Goal: Transaction & Acquisition: Book appointment/travel/reservation

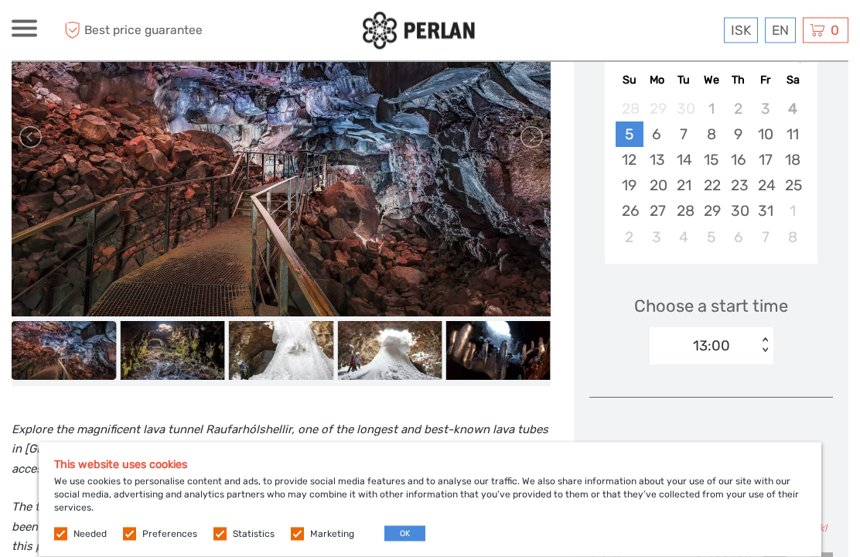
scroll to position [278, 0]
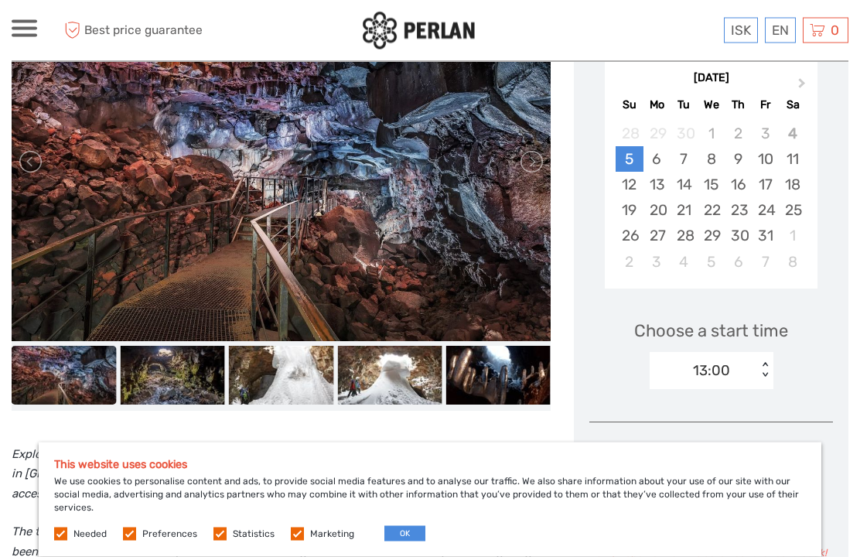
click at [288, 401] on img at bounding box center [281, 376] width 104 height 59
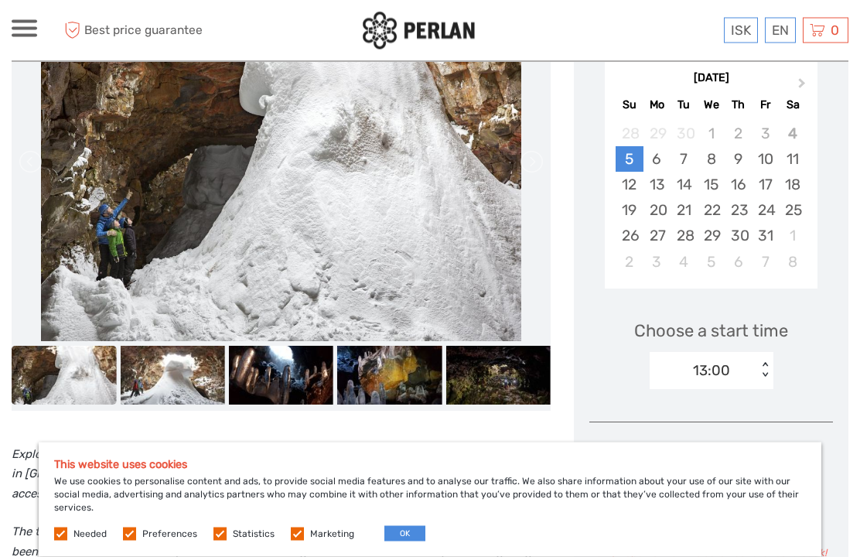
click at [398, 397] on img at bounding box center [389, 376] width 104 height 59
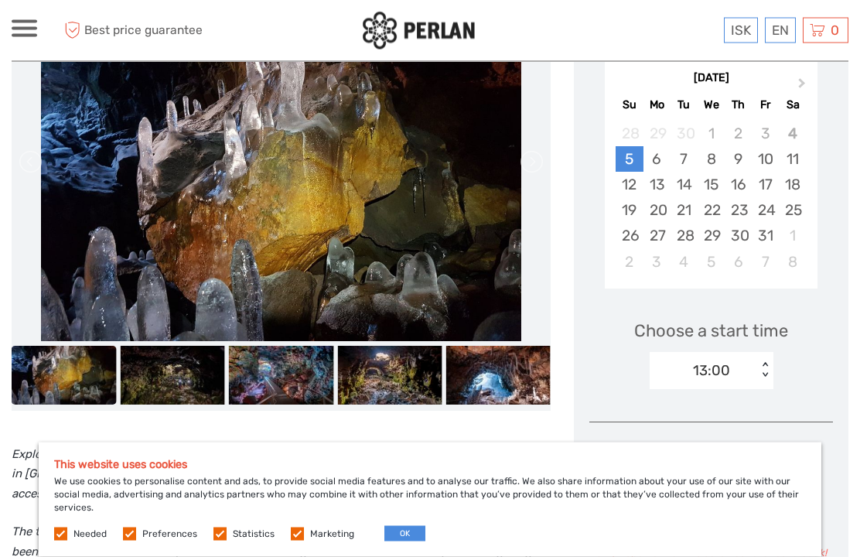
scroll to position [278, 0]
click at [513, 395] on img at bounding box center [498, 375] width 104 height 59
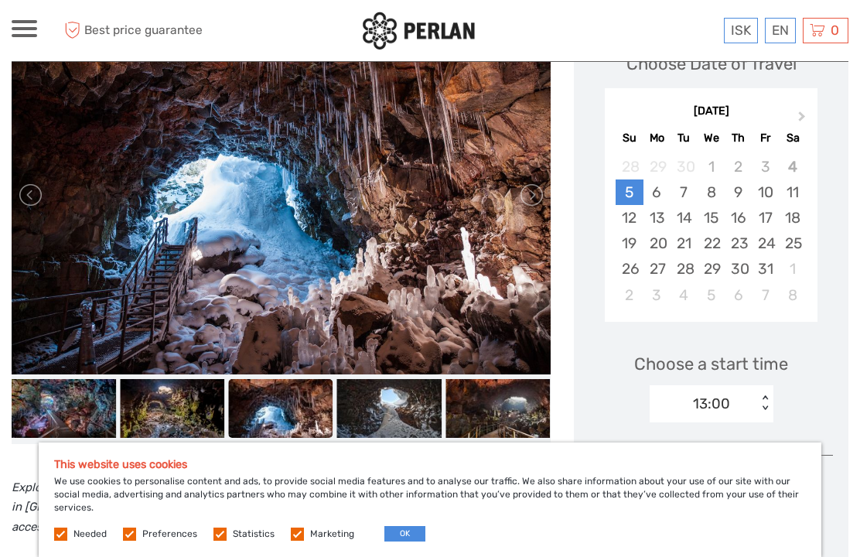
scroll to position [244, 0]
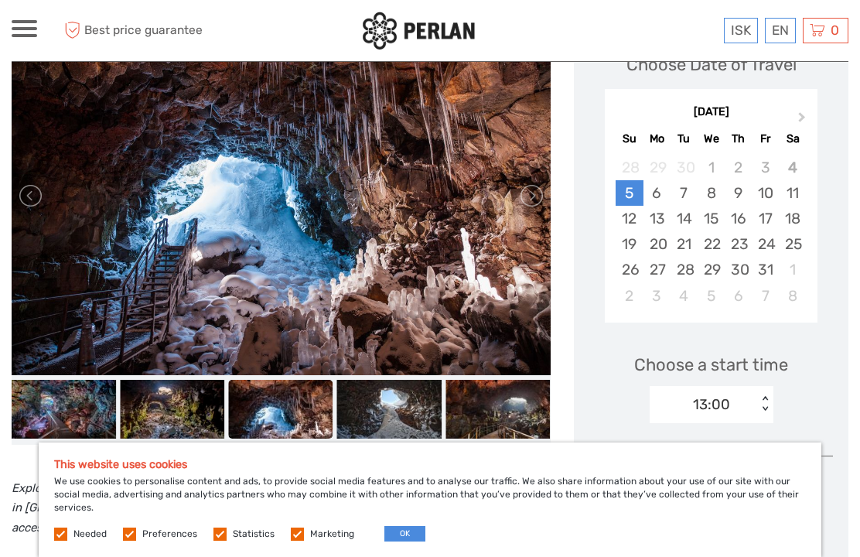
click at [508, 435] on img at bounding box center [498, 409] width 104 height 59
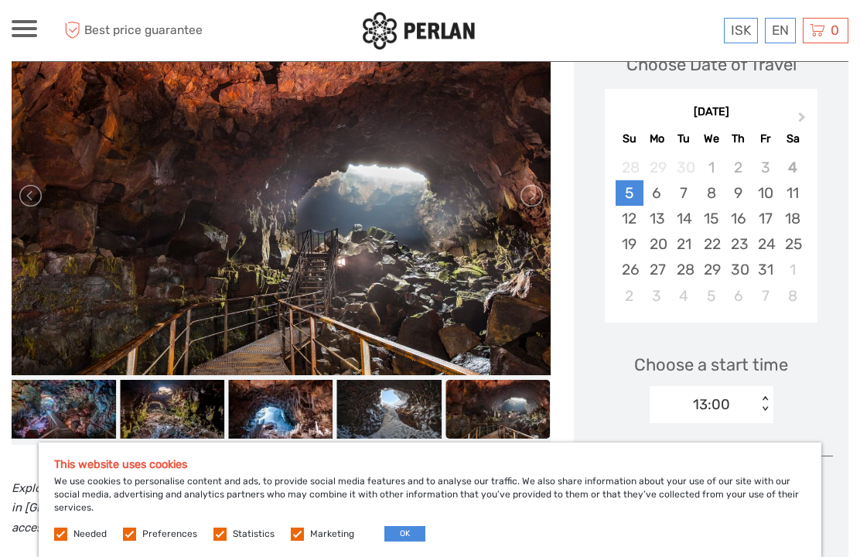
click at [407, 422] on img at bounding box center [389, 409] width 104 height 59
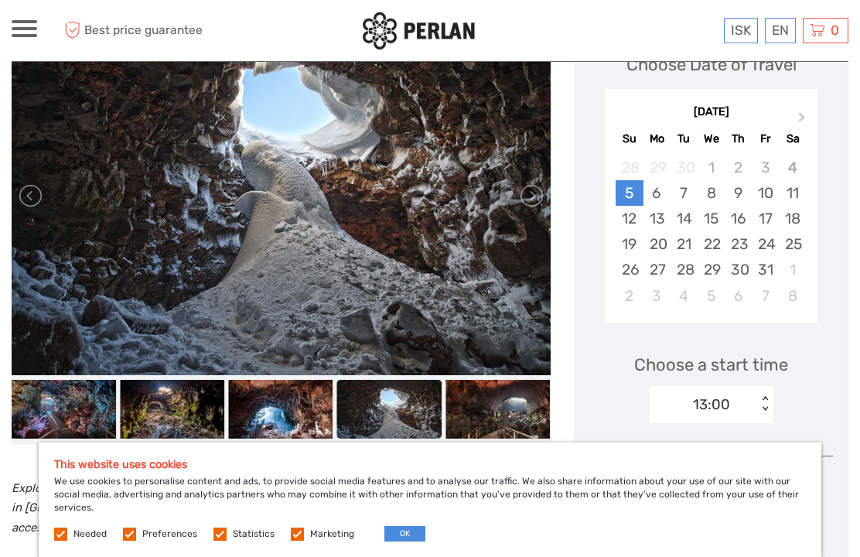
click at [302, 422] on img at bounding box center [280, 409] width 104 height 59
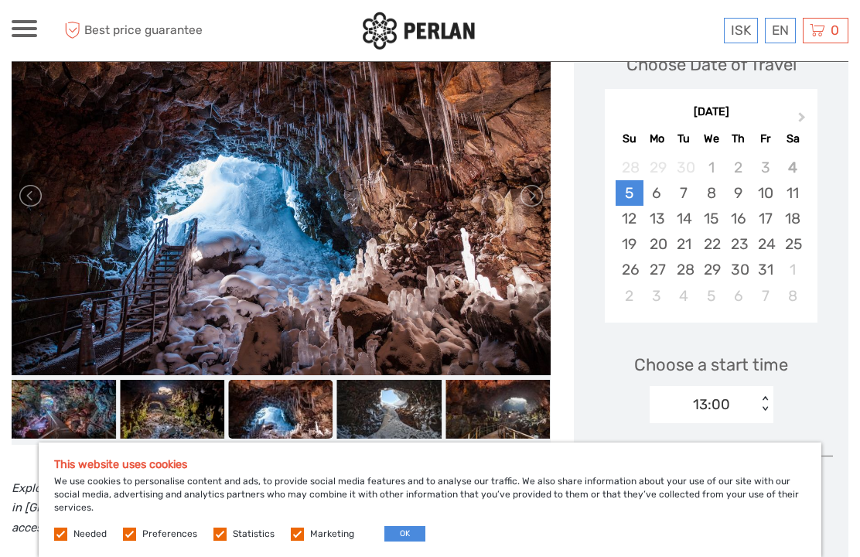
click at [196, 425] on img at bounding box center [172, 409] width 104 height 59
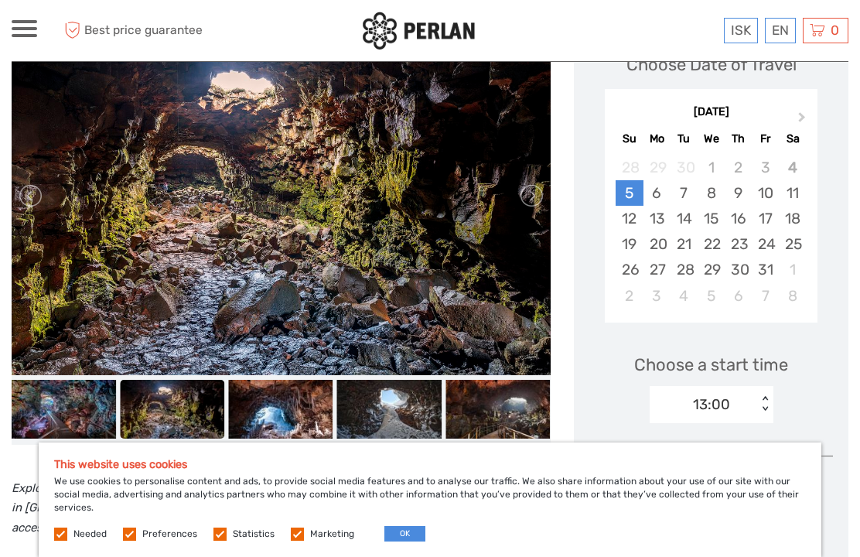
click at [90, 432] on img at bounding box center [63, 409] width 104 height 59
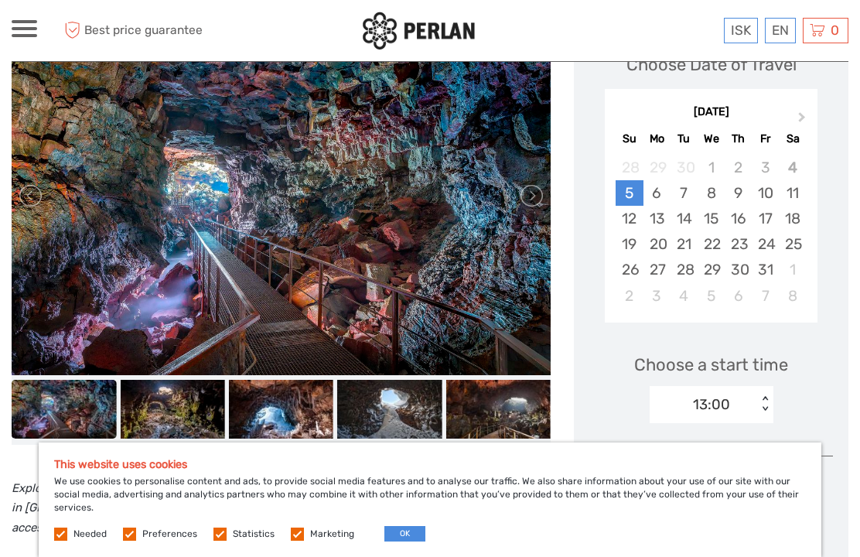
click at [198, 436] on img at bounding box center [172, 409] width 104 height 59
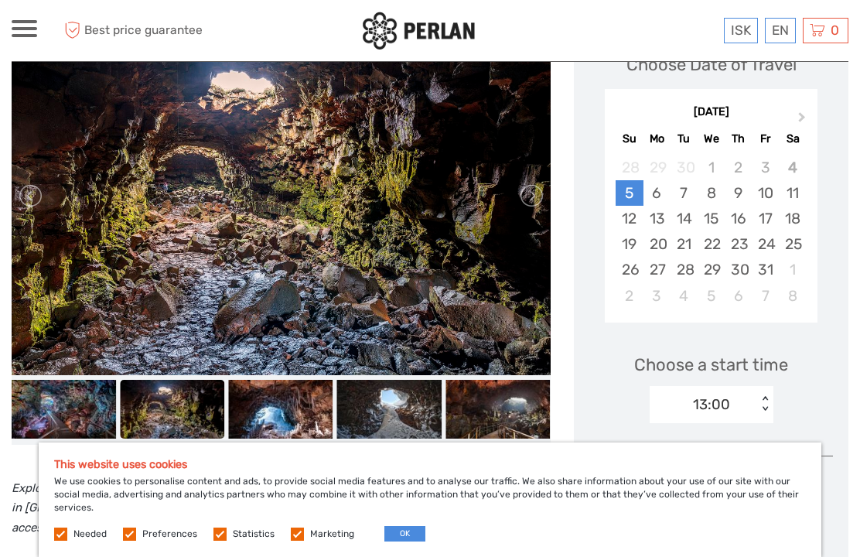
click at [294, 425] on img at bounding box center [280, 409] width 104 height 59
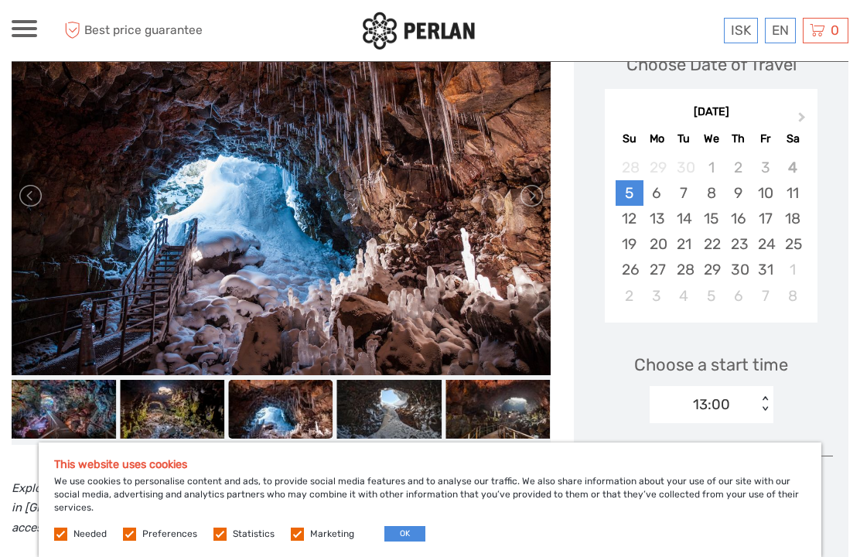
click at [403, 427] on img at bounding box center [389, 409] width 104 height 59
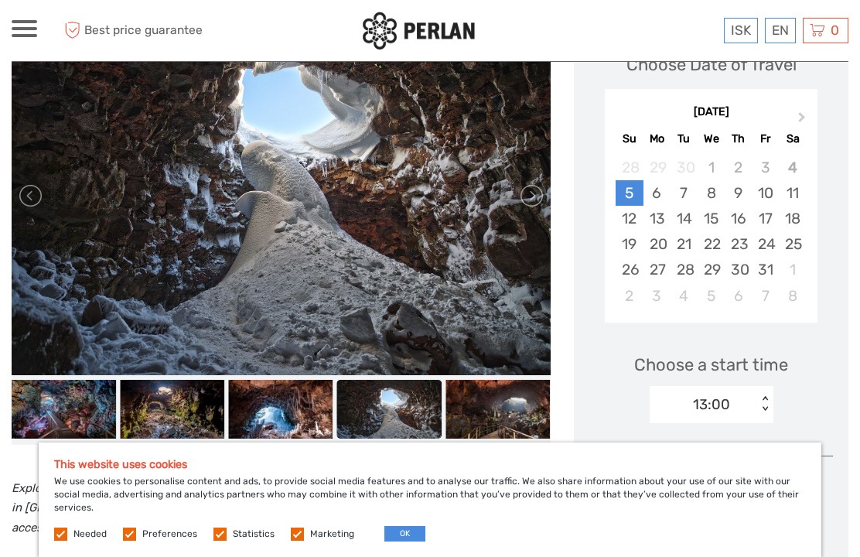
click at [517, 432] on img at bounding box center [498, 409] width 104 height 59
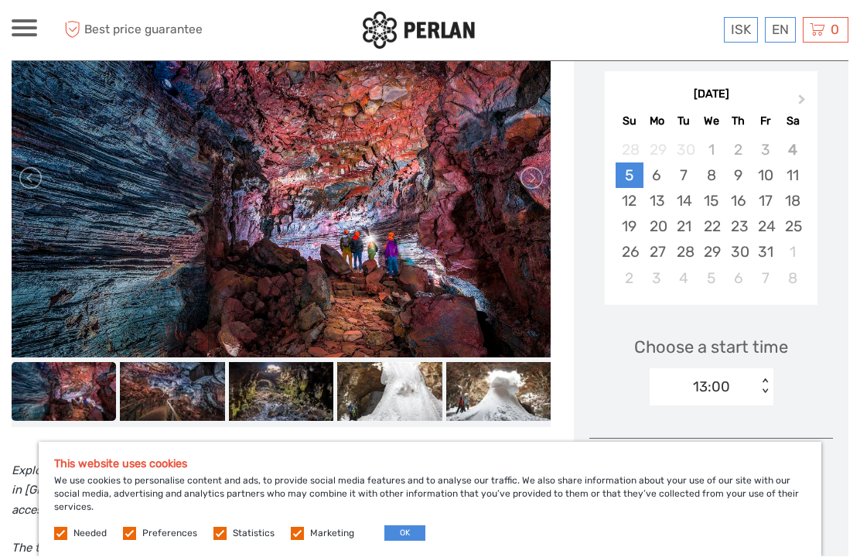
scroll to position [262, 0]
click at [665, 188] on div "6" at bounding box center [657, 175] width 27 height 26
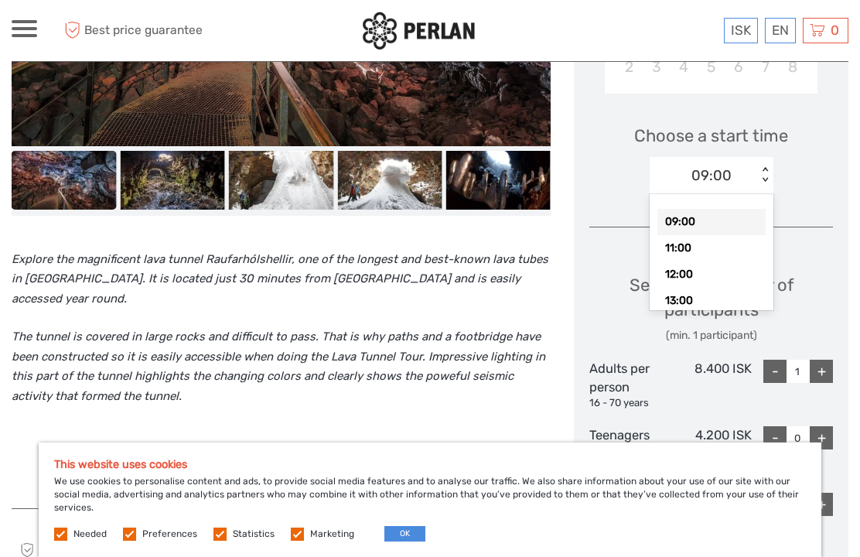
scroll to position [43, 0]
click at [733, 245] on div "12:00" at bounding box center [712, 232] width 108 height 26
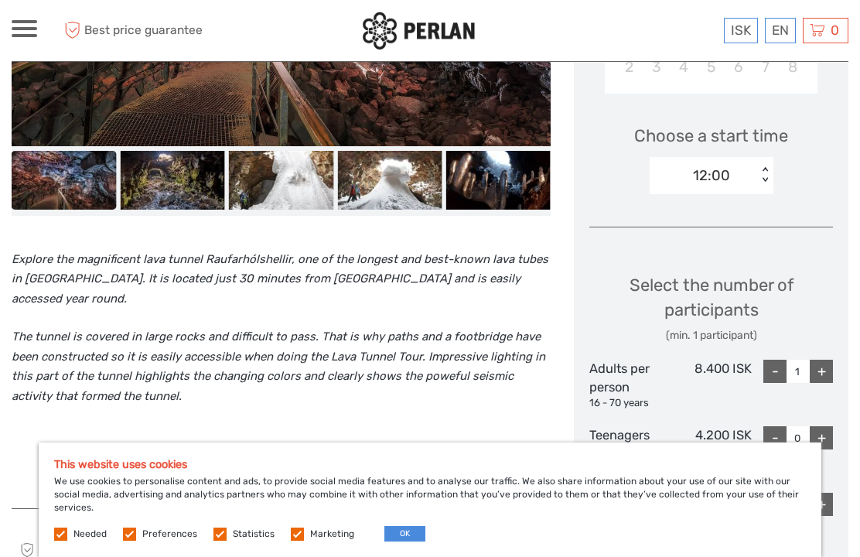
click at [825, 383] on div "+" at bounding box center [821, 371] width 23 height 23
click at [823, 383] on div "+" at bounding box center [821, 371] width 23 height 23
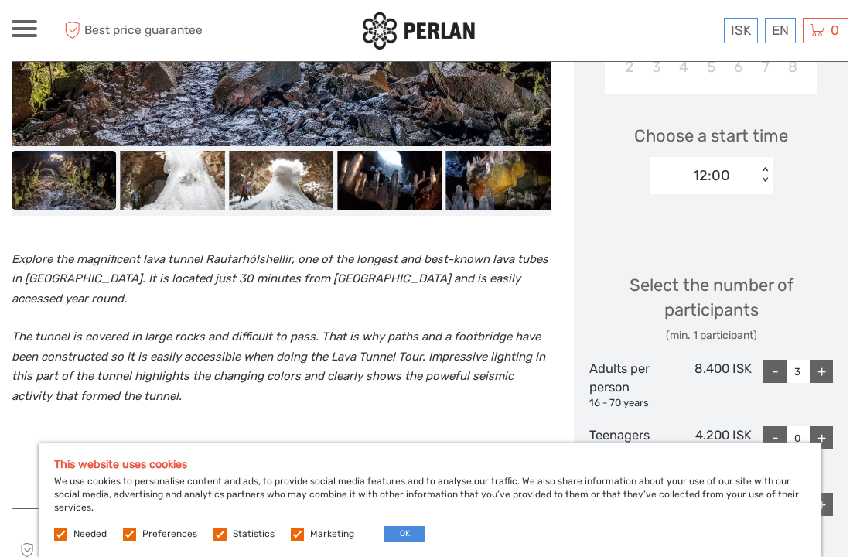
click at [823, 383] on div "+" at bounding box center [821, 371] width 23 height 23
type input "4"
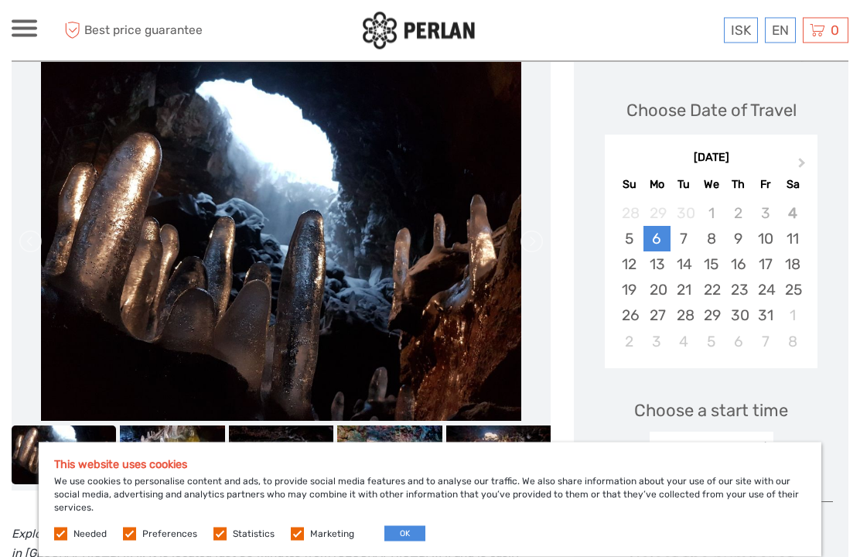
scroll to position [0, 0]
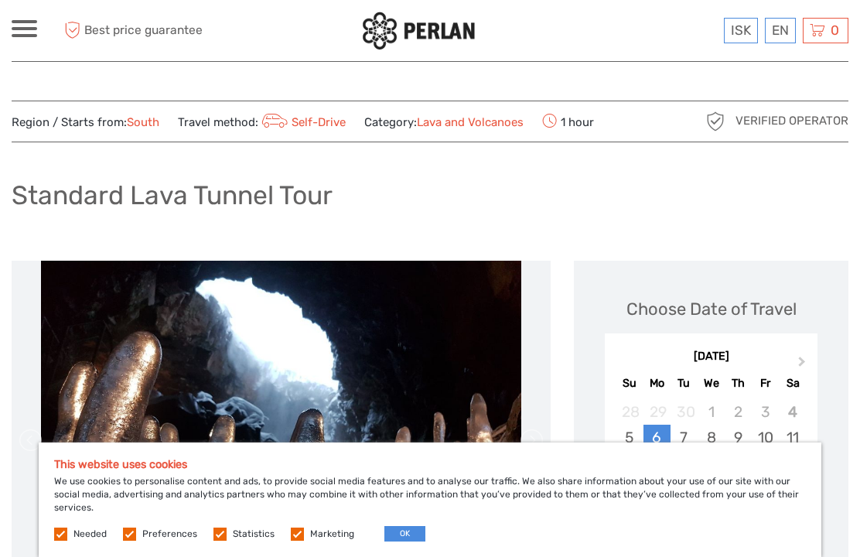
click at [24, 32] on div at bounding box center [25, 28] width 26 height 17
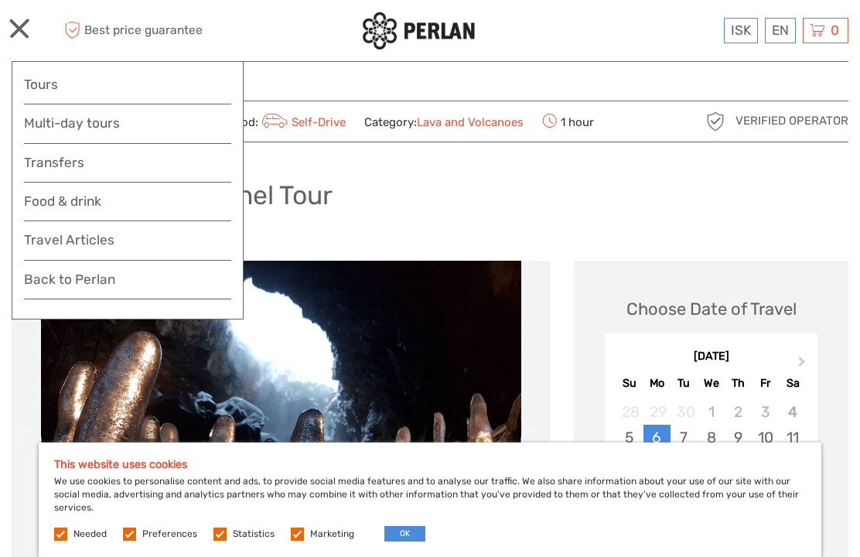
click at [35, 87] on link "Tours" at bounding box center [127, 84] width 207 height 22
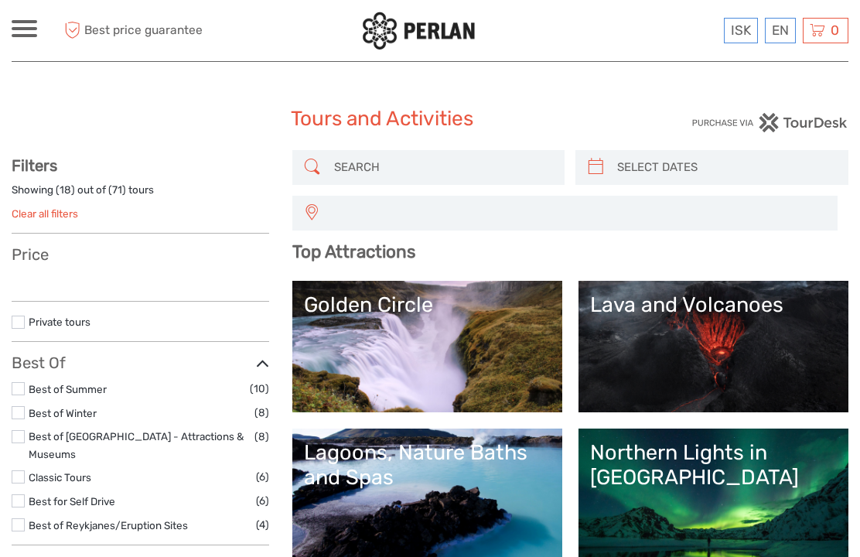
select select
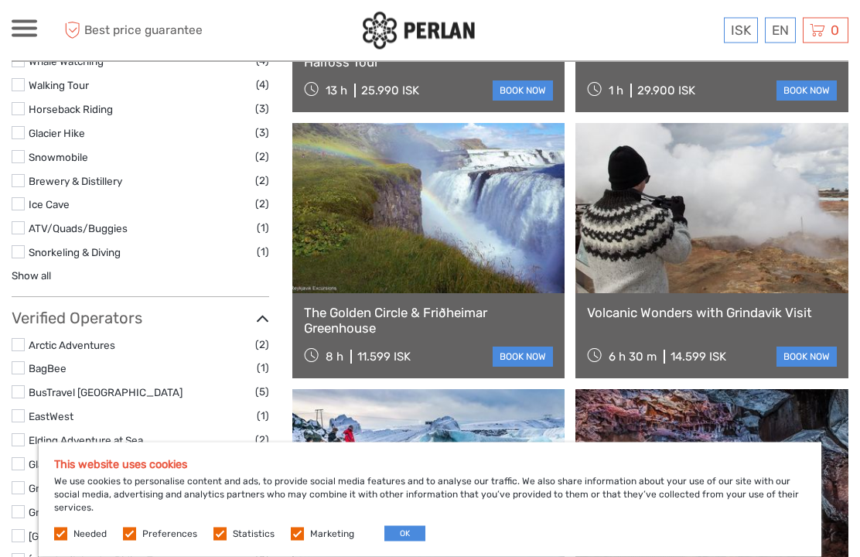
scroll to position [1294, 0]
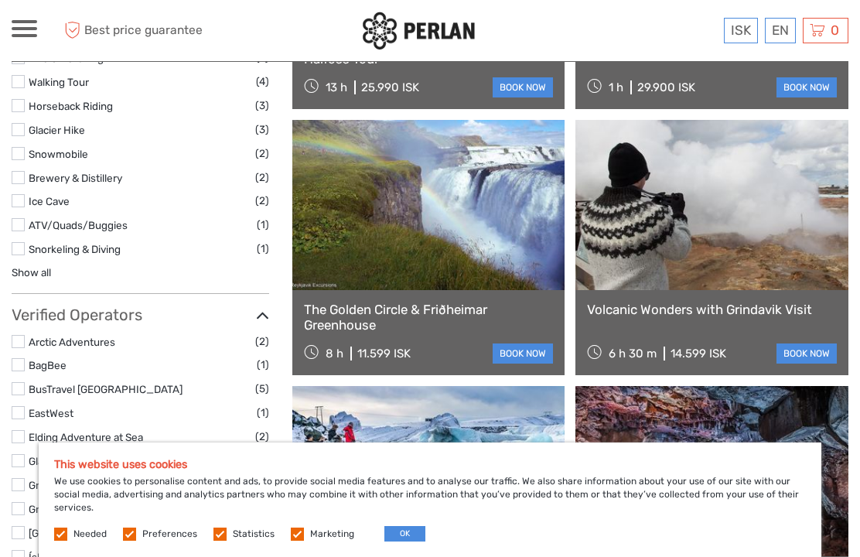
click at [449, 311] on link "The Golden Circle & Friðheimar Greenhouse" at bounding box center [429, 318] width 250 height 32
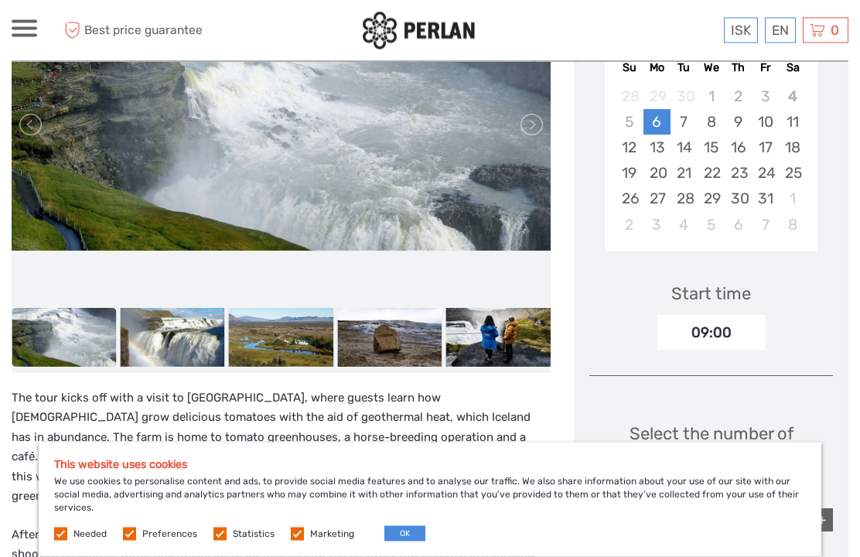
scroll to position [314, 0]
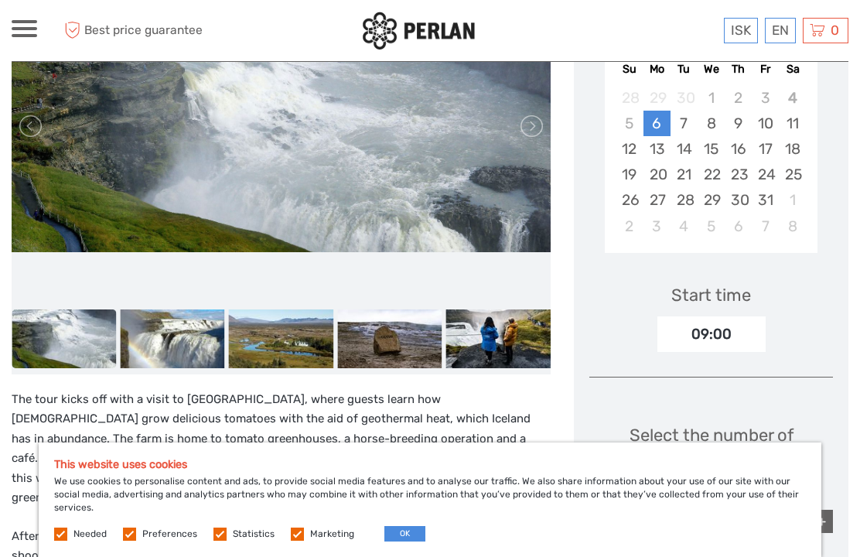
click at [155, 345] on img at bounding box center [172, 338] width 104 height 59
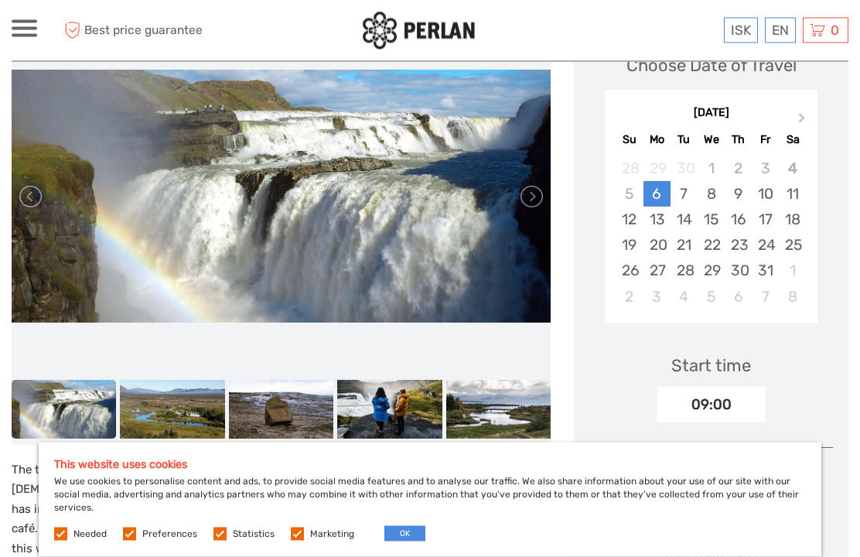
scroll to position [238, 0]
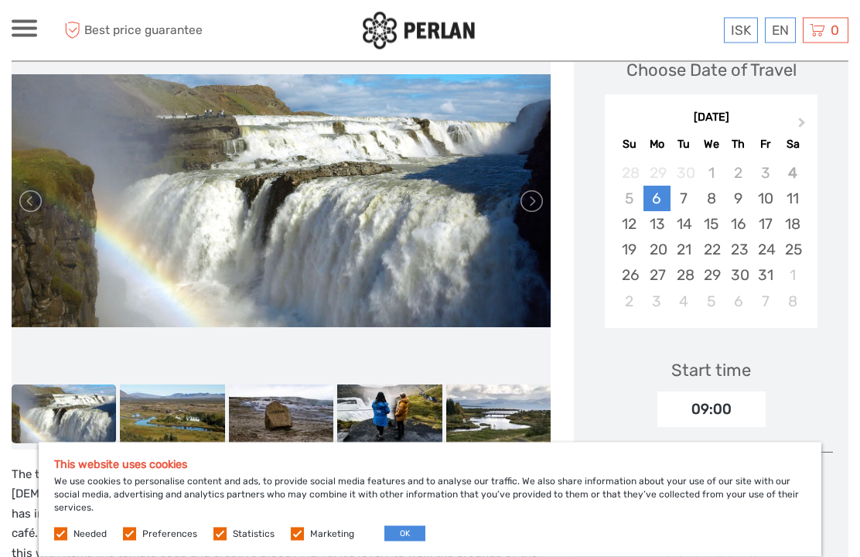
click at [188, 422] on img at bounding box center [172, 414] width 104 height 59
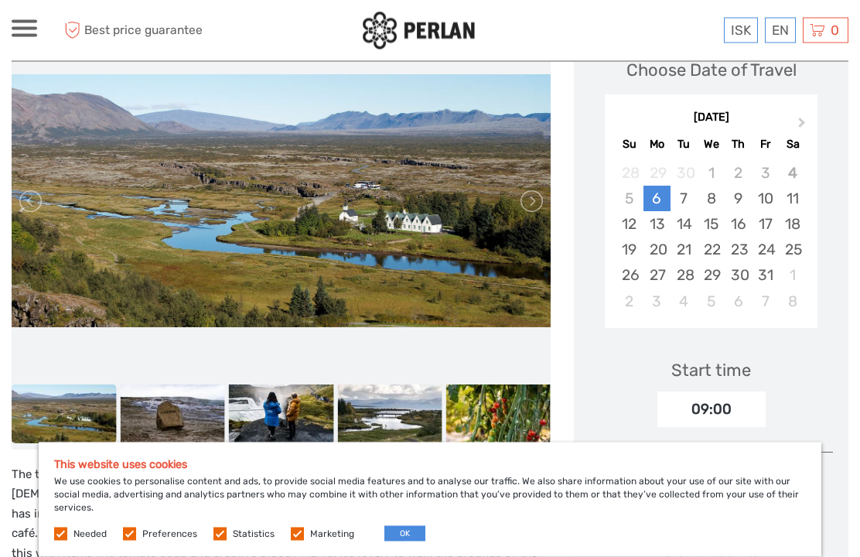
scroll to position [239, 0]
click at [95, 422] on img at bounding box center [64, 413] width 104 height 59
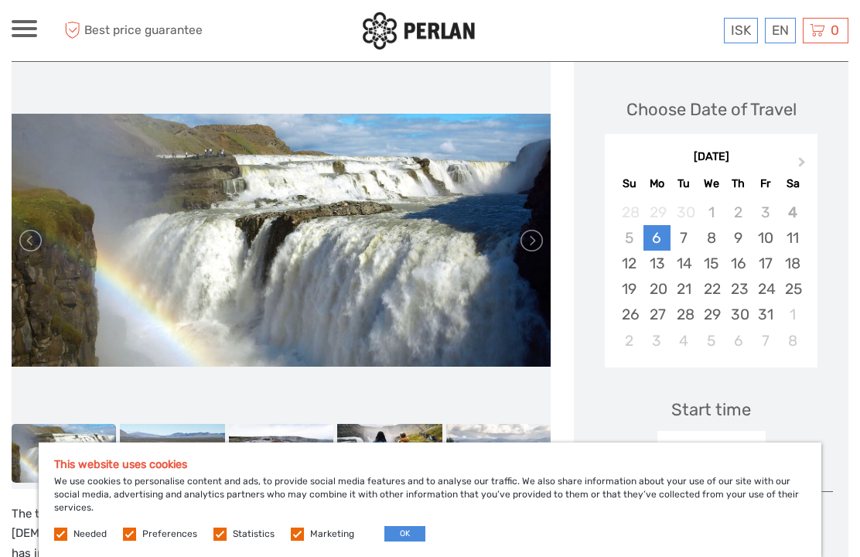
scroll to position [196, 0]
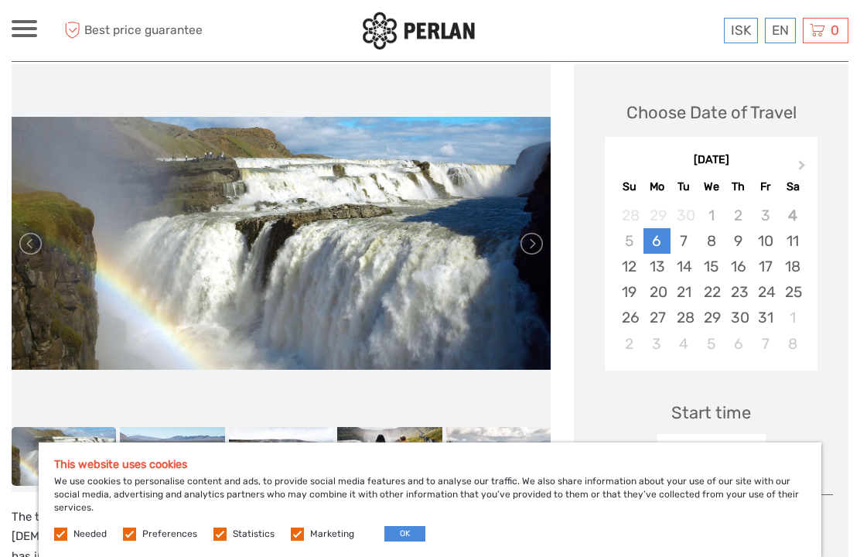
click at [97, 460] on img at bounding box center [64, 456] width 104 height 59
click at [40, 248] on link at bounding box center [31, 243] width 25 height 25
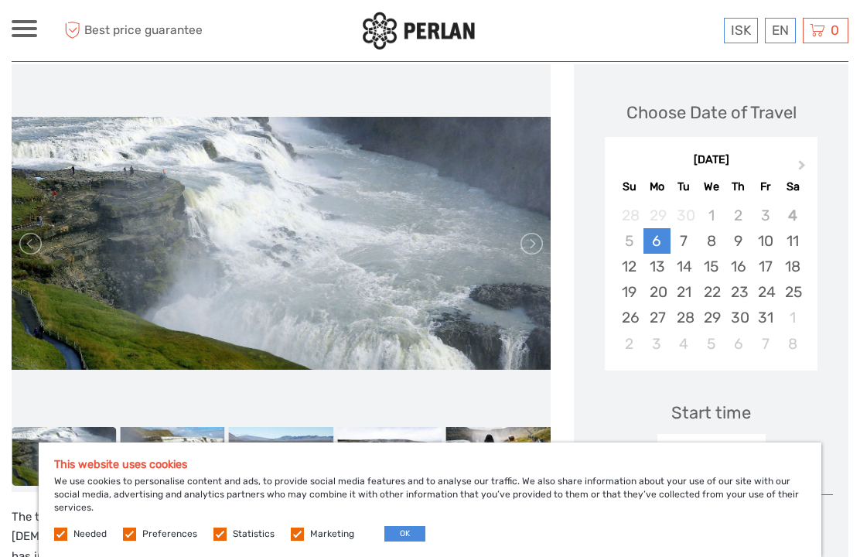
click at [402, 542] on button "OK" at bounding box center [404, 533] width 41 height 15
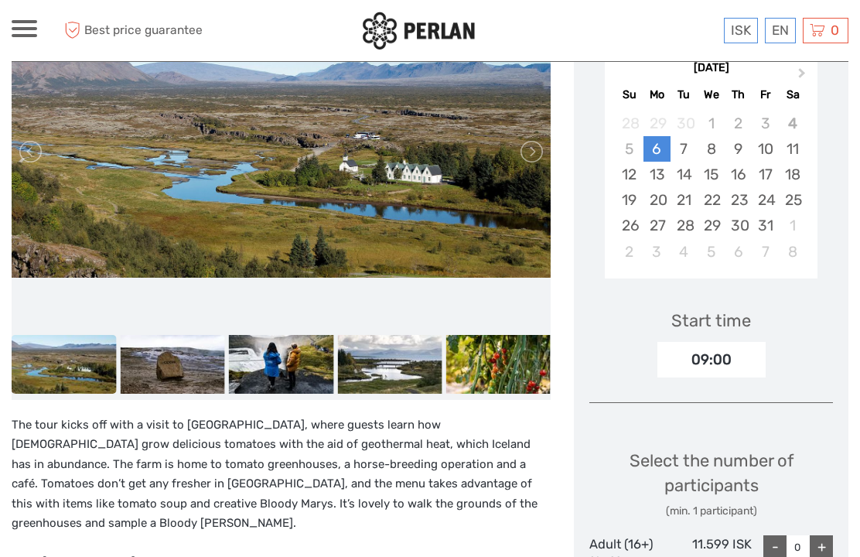
scroll to position [0, 0]
